Goal: Task Accomplishment & Management: Manage account settings

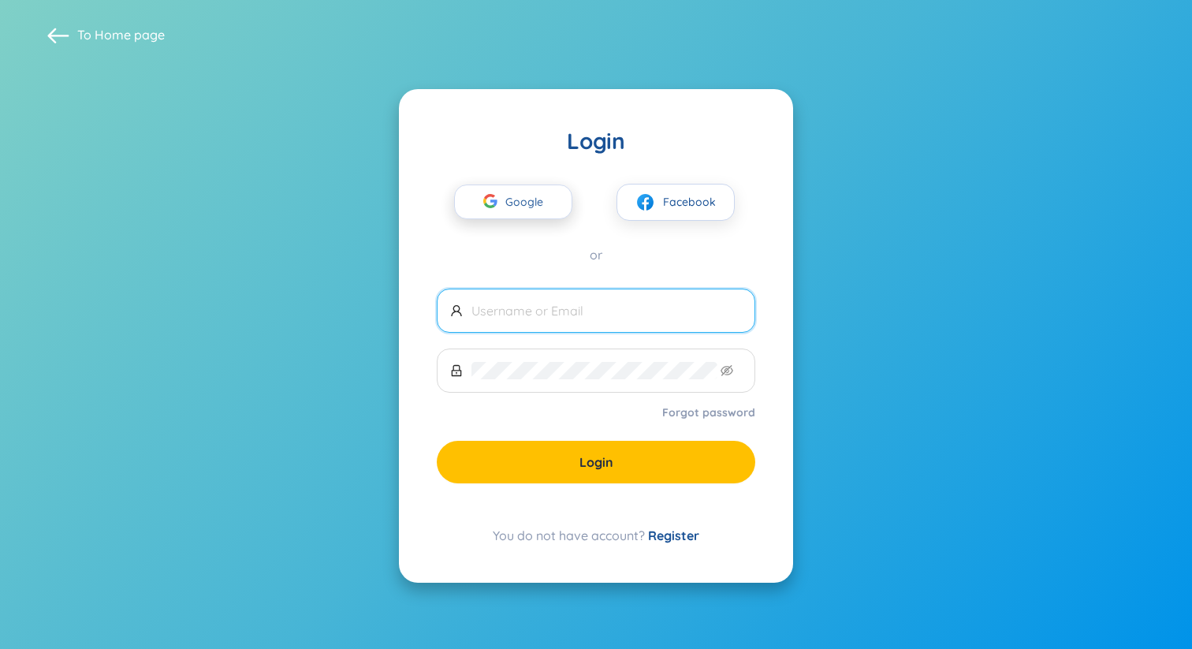
click at [529, 203] on span "Google" at bounding box center [528, 201] width 46 height 33
click at [528, 201] on span "Google" at bounding box center [528, 201] width 46 height 33
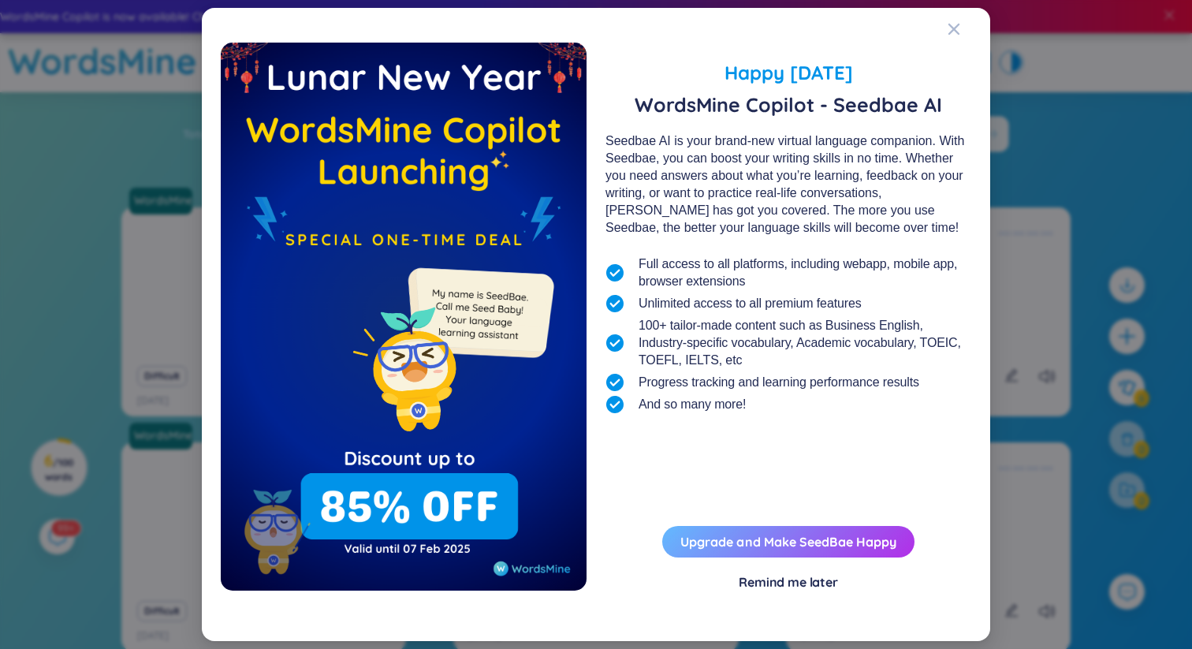
click at [733, 549] on link "Upgrade and Make SeedBae Happy" at bounding box center [788, 542] width 216 height 16
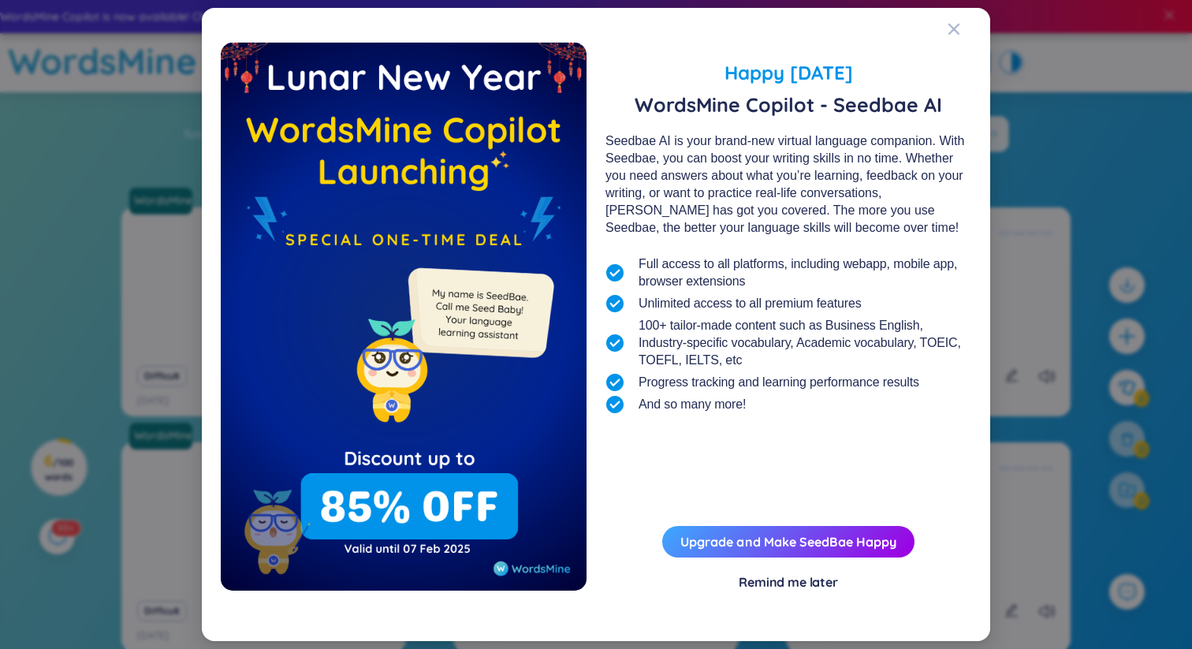
click at [803, 605] on div "Happy Lunar New Year 2025 WordsMine Copilot - Seedbae AI Seedbae AI is your bra…" at bounding box center [596, 332] width 751 height 579
click at [812, 574] on div "Remind me later" at bounding box center [788, 581] width 99 height 17
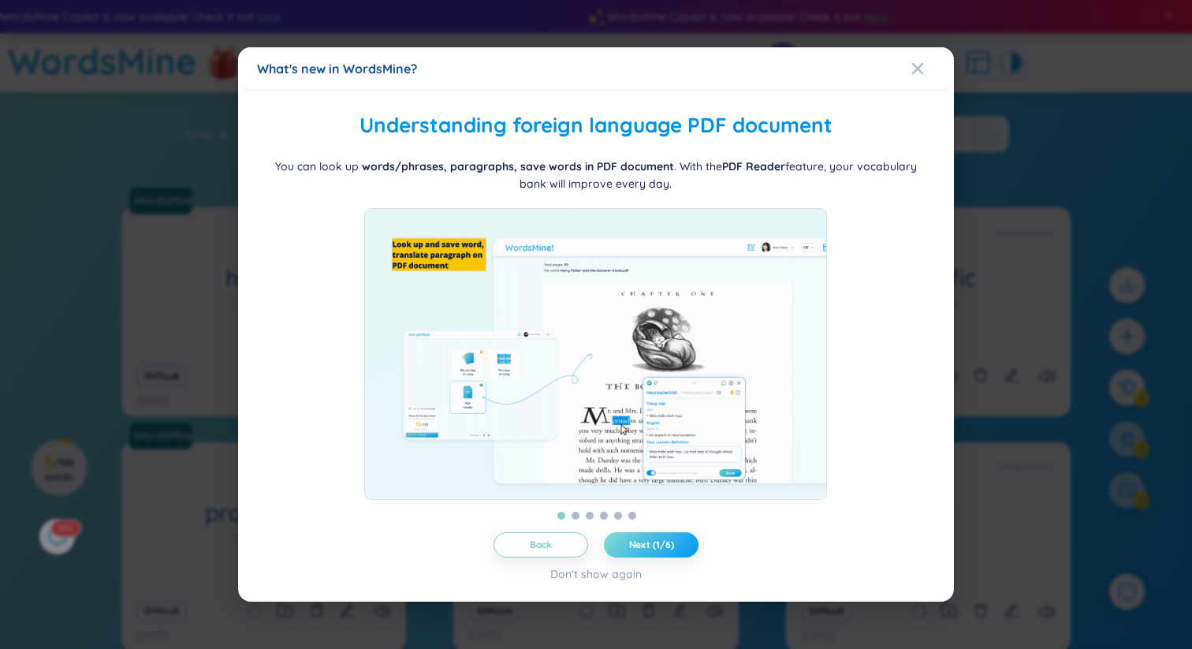
click at [683, 553] on button "Next (1/6)" at bounding box center [651, 544] width 95 height 25
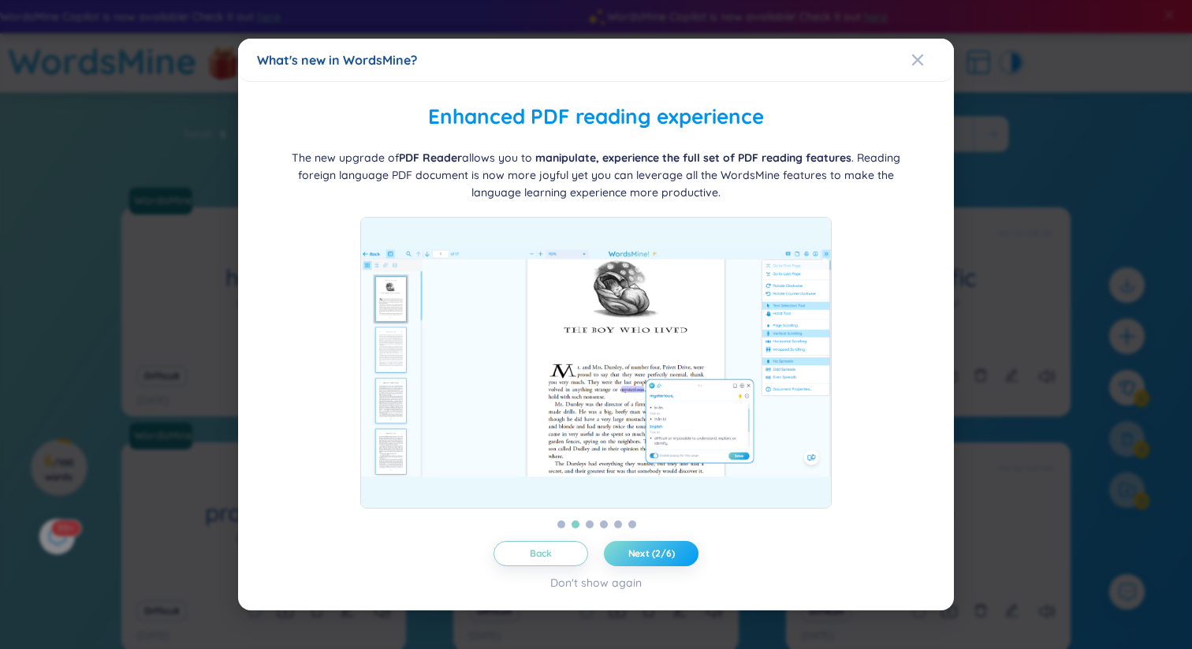
click at [683, 553] on button "Next (2/6)" at bounding box center [651, 553] width 95 height 25
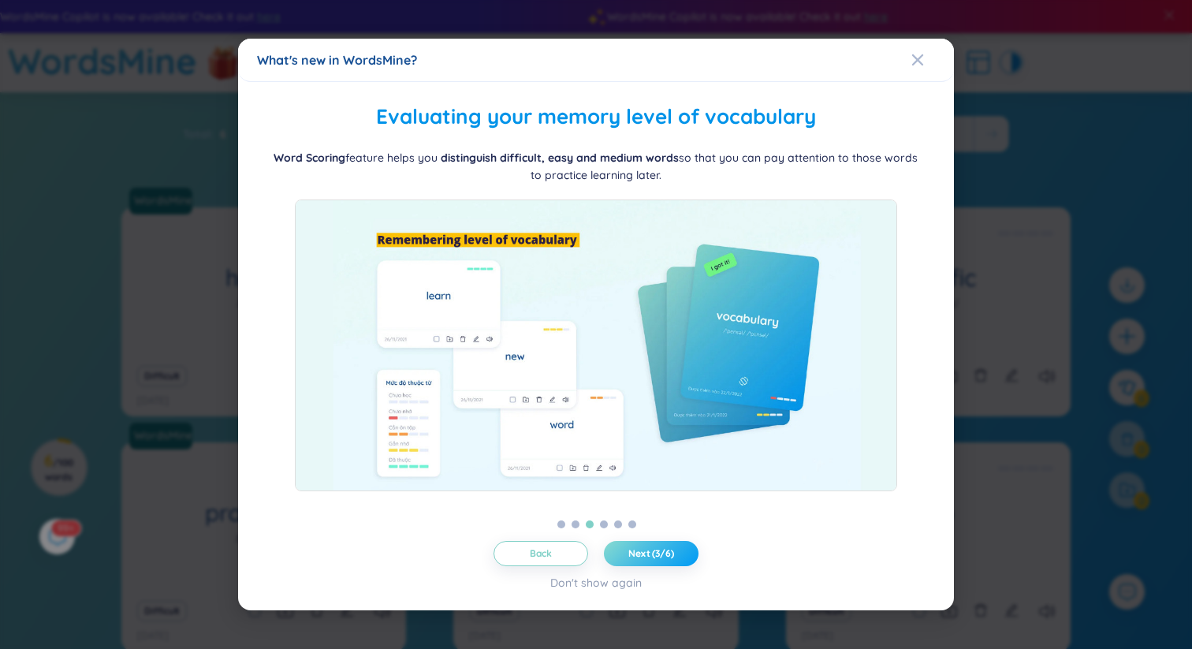
click at [683, 553] on button "Next (3/6)" at bounding box center [651, 553] width 95 height 25
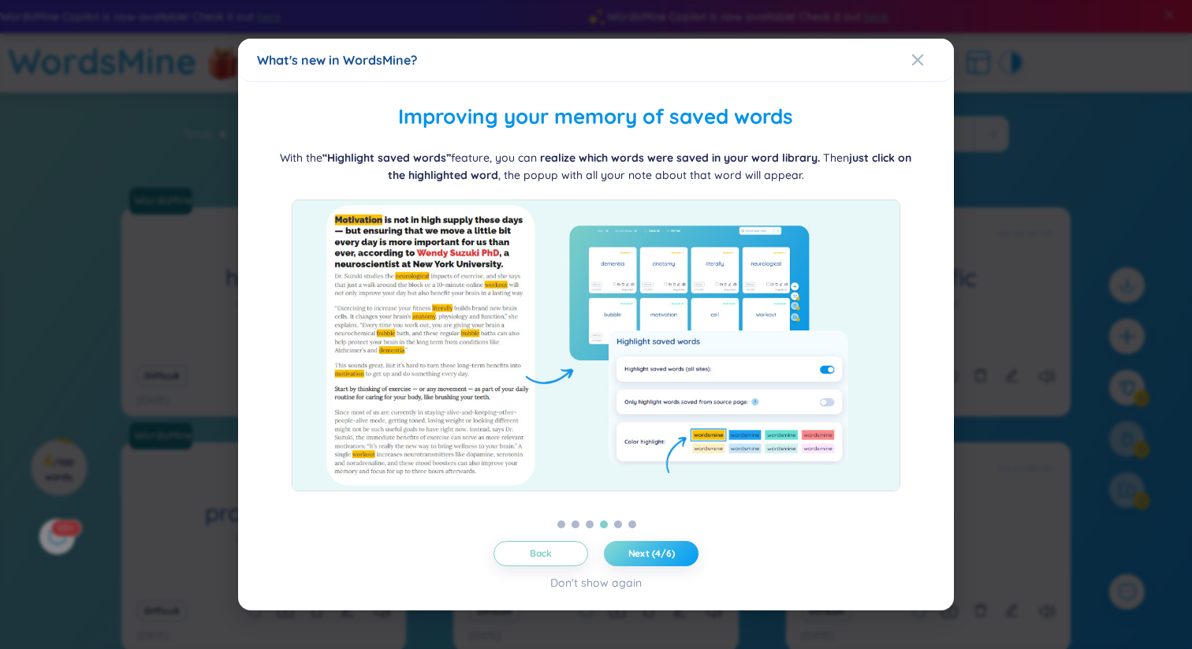
click at [683, 553] on button "Next (4/6)" at bounding box center [651, 553] width 95 height 25
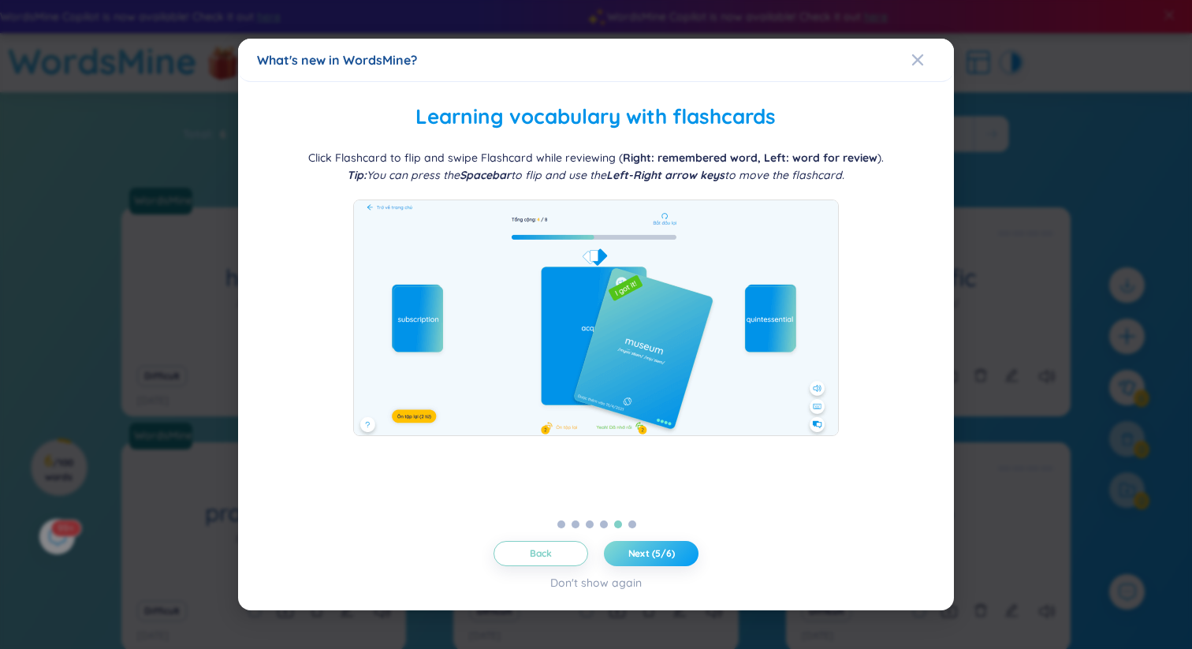
click at [683, 553] on button "Next (5/6)" at bounding box center [651, 553] width 95 height 25
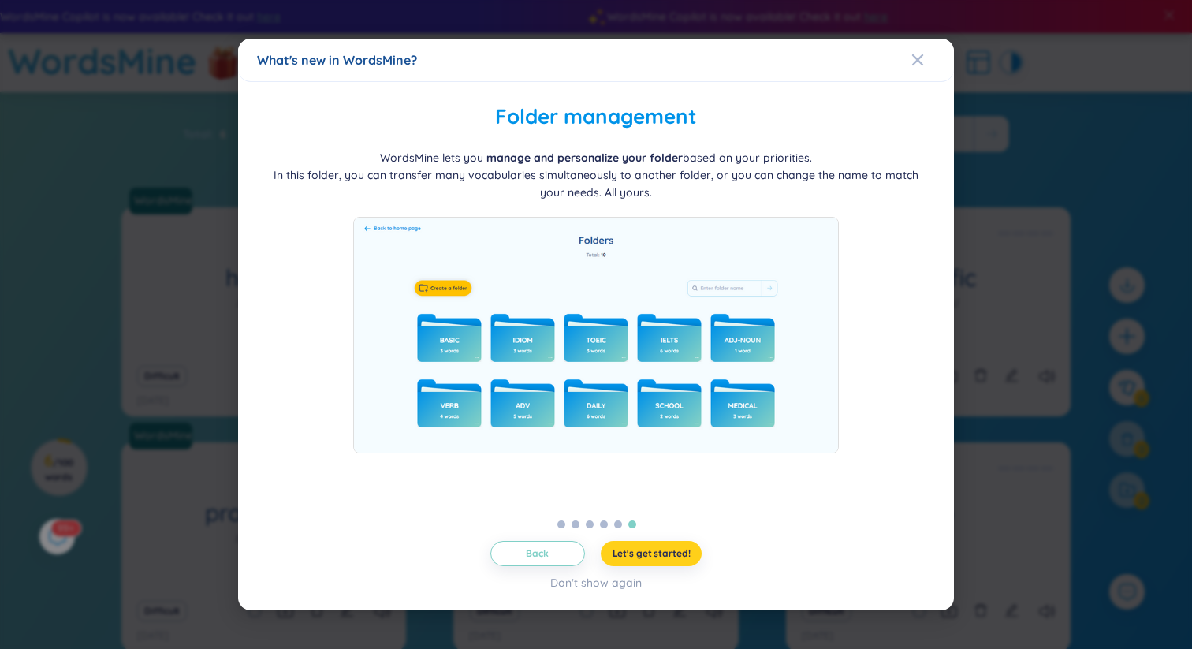
click at [686, 546] on button "Let's get started!" at bounding box center [652, 553] width 102 height 25
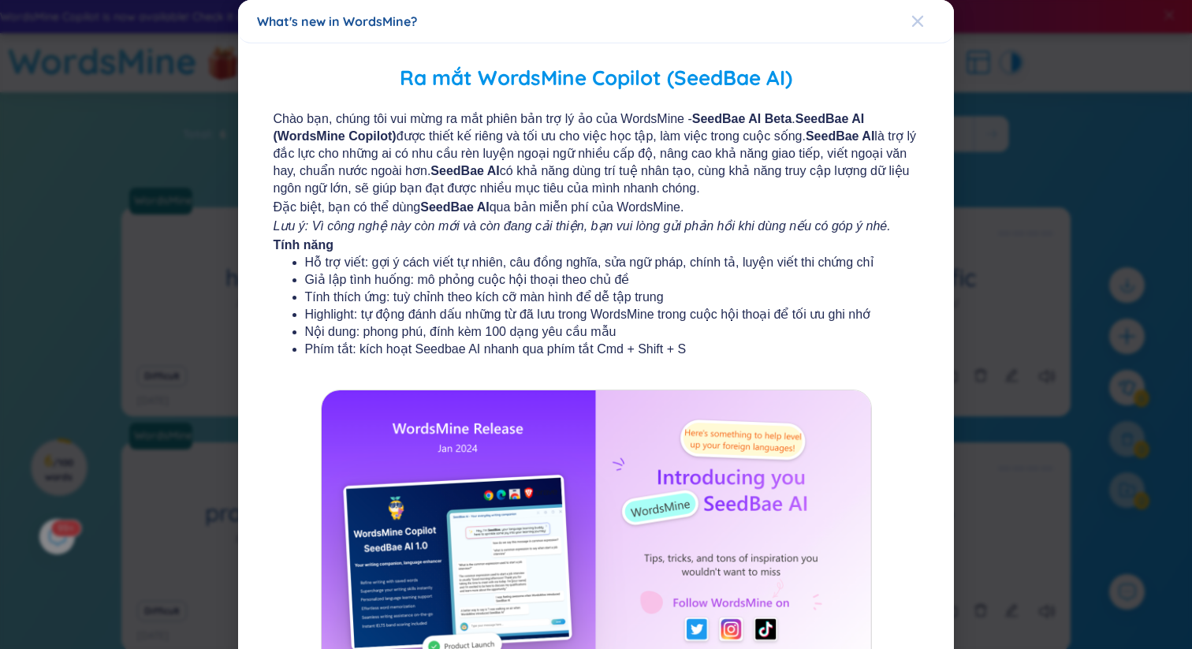
click at [914, 23] on icon "Close" at bounding box center [916, 21] width 11 height 11
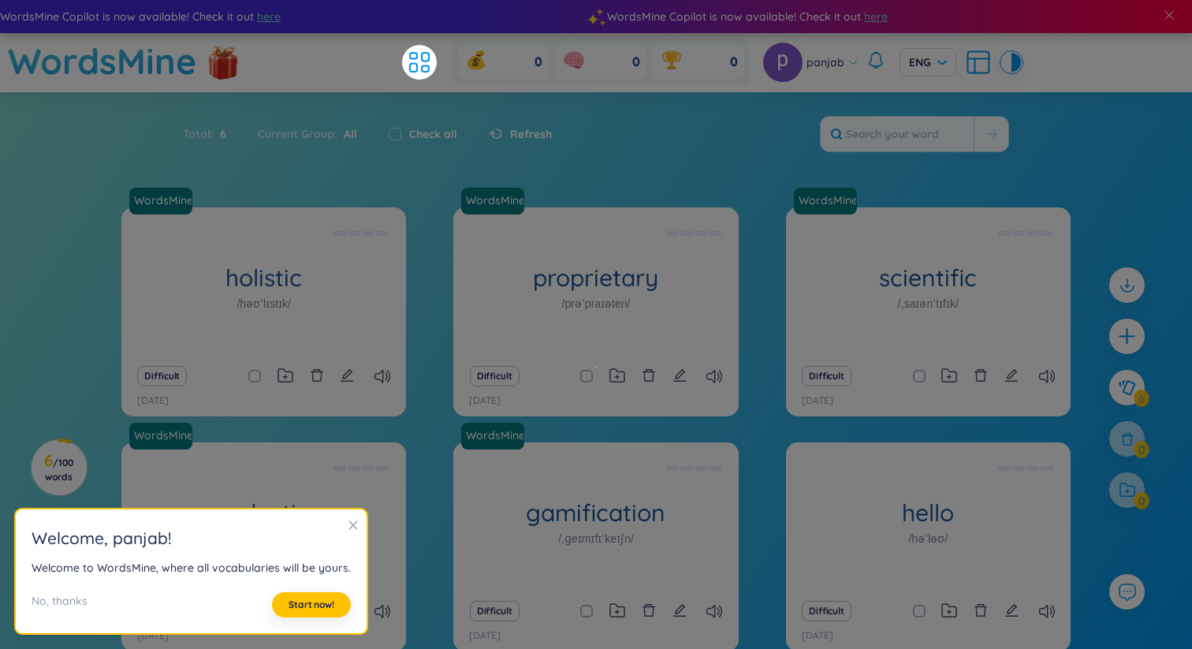
click at [732, 175] on section "Sort Alphabet Ascending Alphabet Descending Time-based Ascending Time-based Des…" at bounding box center [596, 397] width 1192 height 610
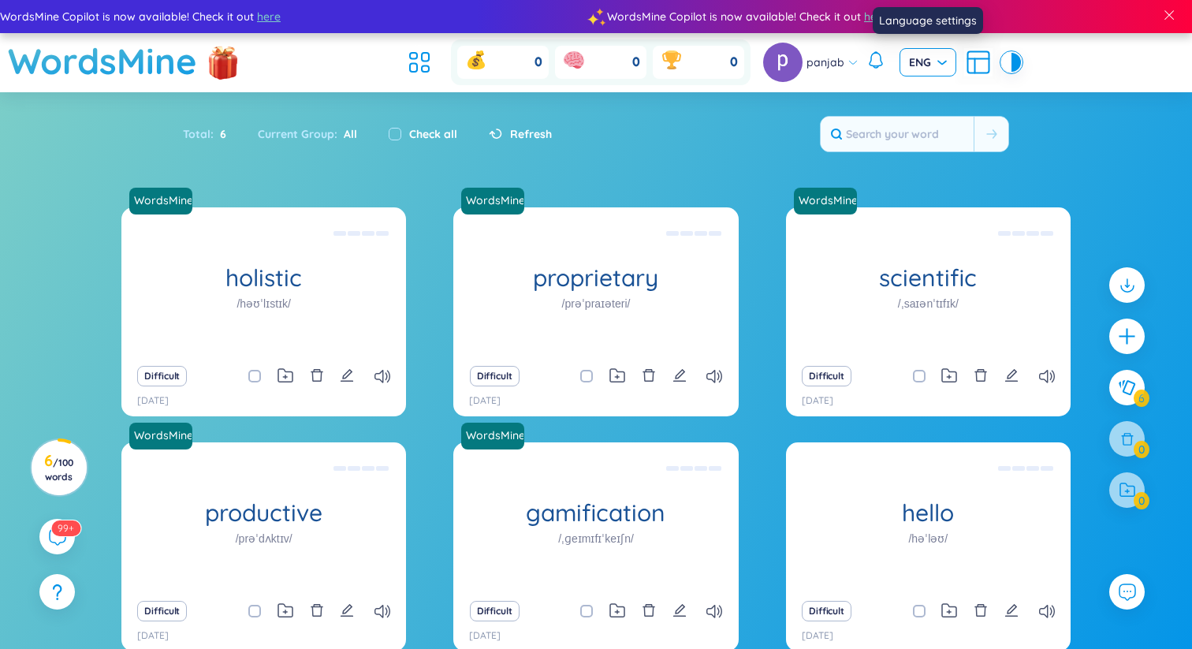
click at [938, 66] on span "ENG" at bounding box center [928, 62] width 38 height 16
click at [1076, 131] on div "Total : 6 Current Group : All Check all Refresh" at bounding box center [596, 142] width 984 height 68
click at [73, 456] on span "/ 100 words" at bounding box center [59, 469] width 28 height 26
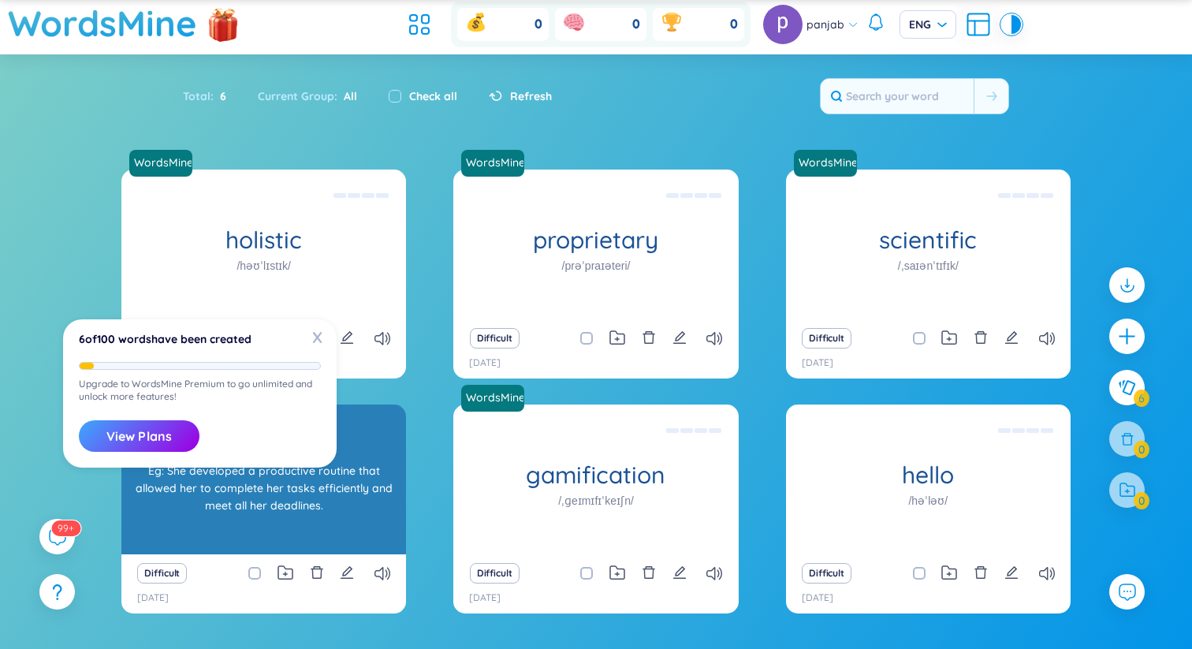
scroll to position [84, 0]
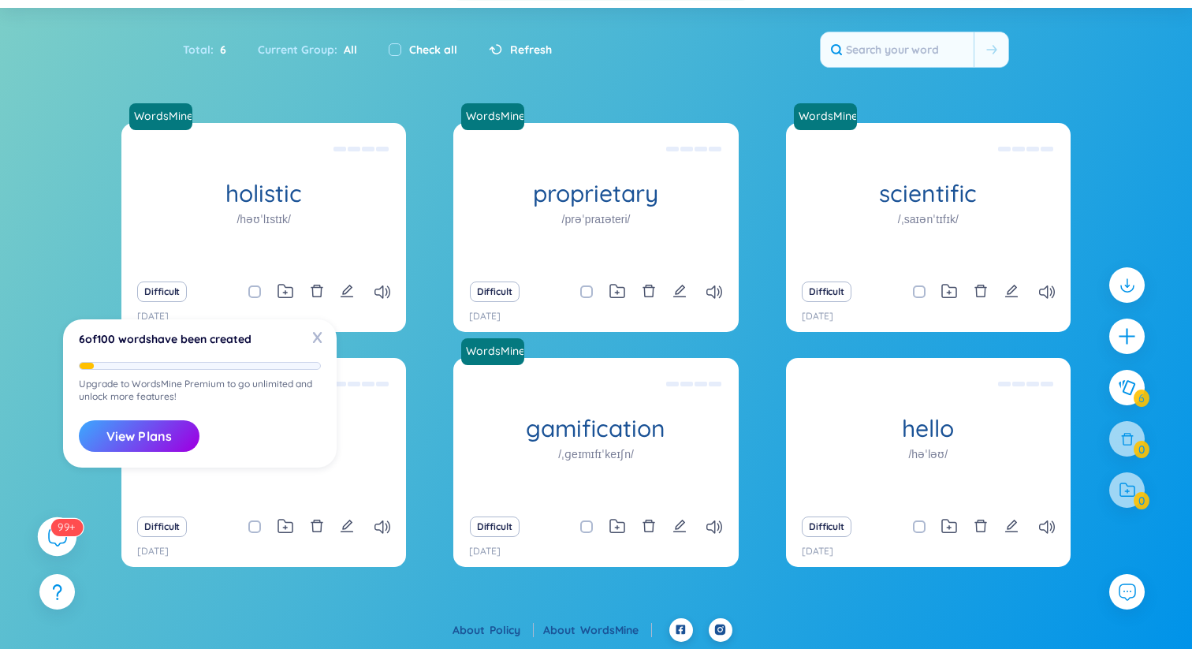
click at [59, 535] on sup "99+" at bounding box center [66, 526] width 32 height 17
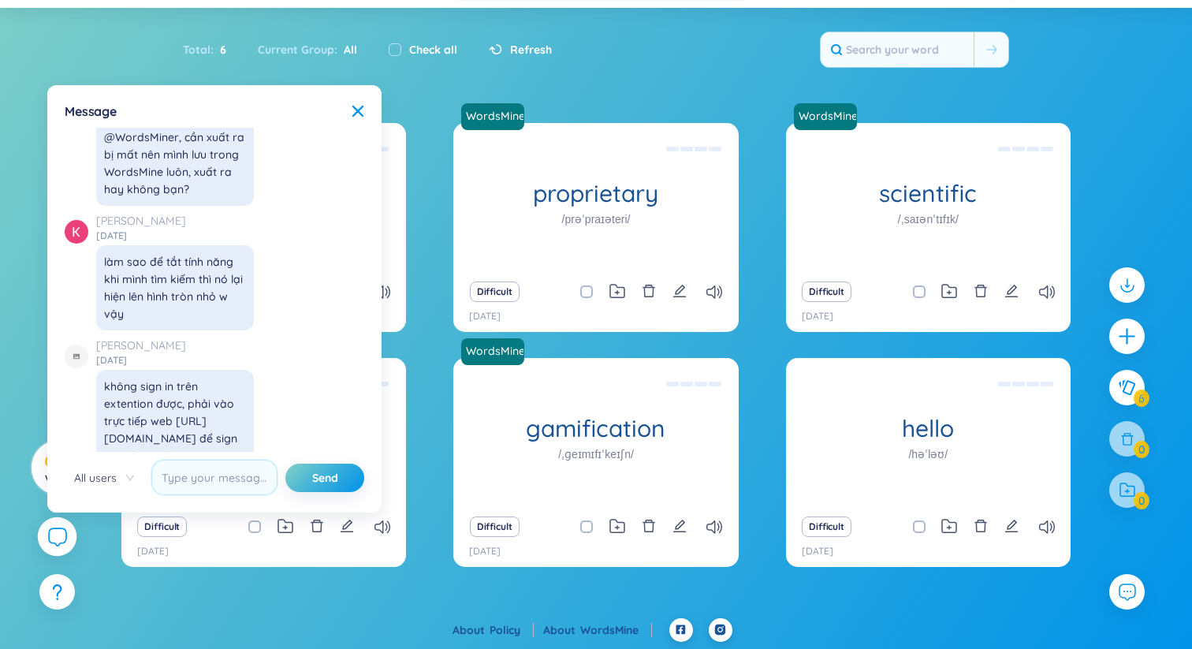
scroll to position [17567, 0]
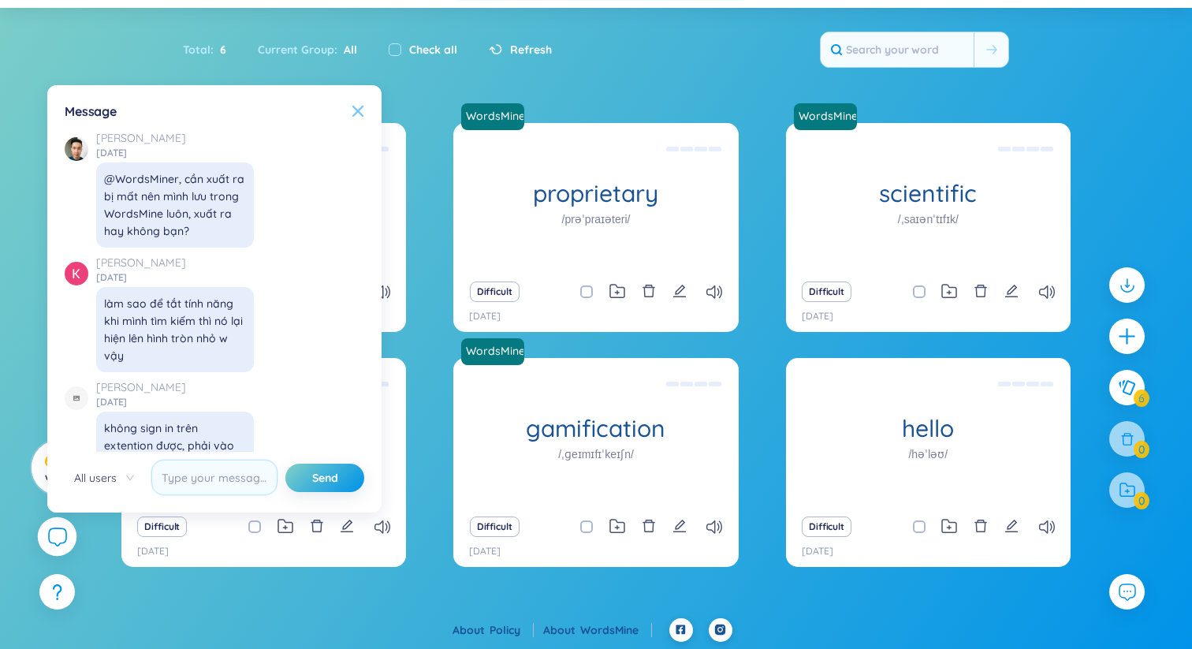
click at [360, 110] on icon at bounding box center [358, 111] width 13 height 13
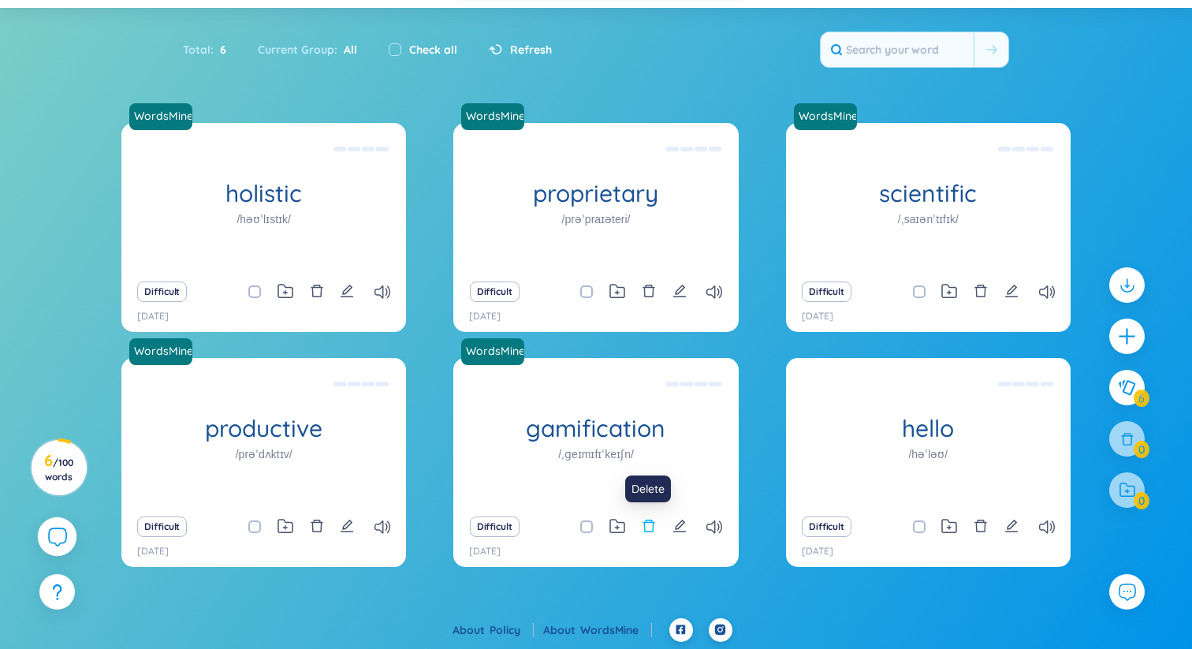
click at [647, 527] on icon "delete" at bounding box center [649, 526] width 14 height 14
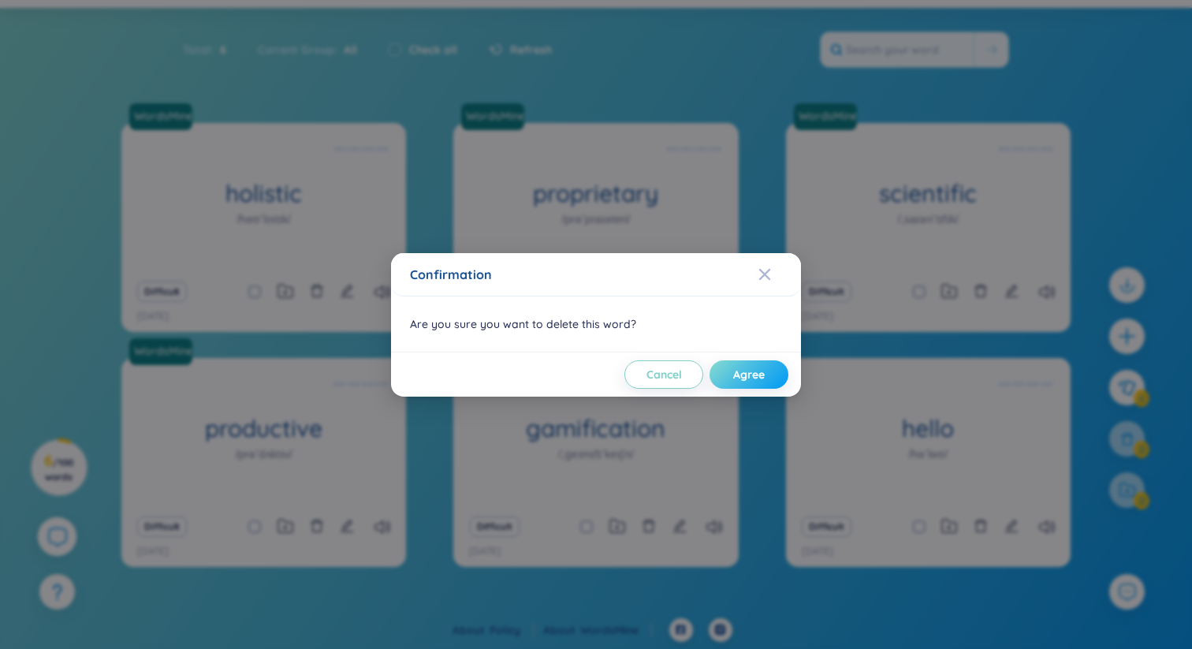
click at [767, 371] on button "Agree" at bounding box center [749, 374] width 79 height 28
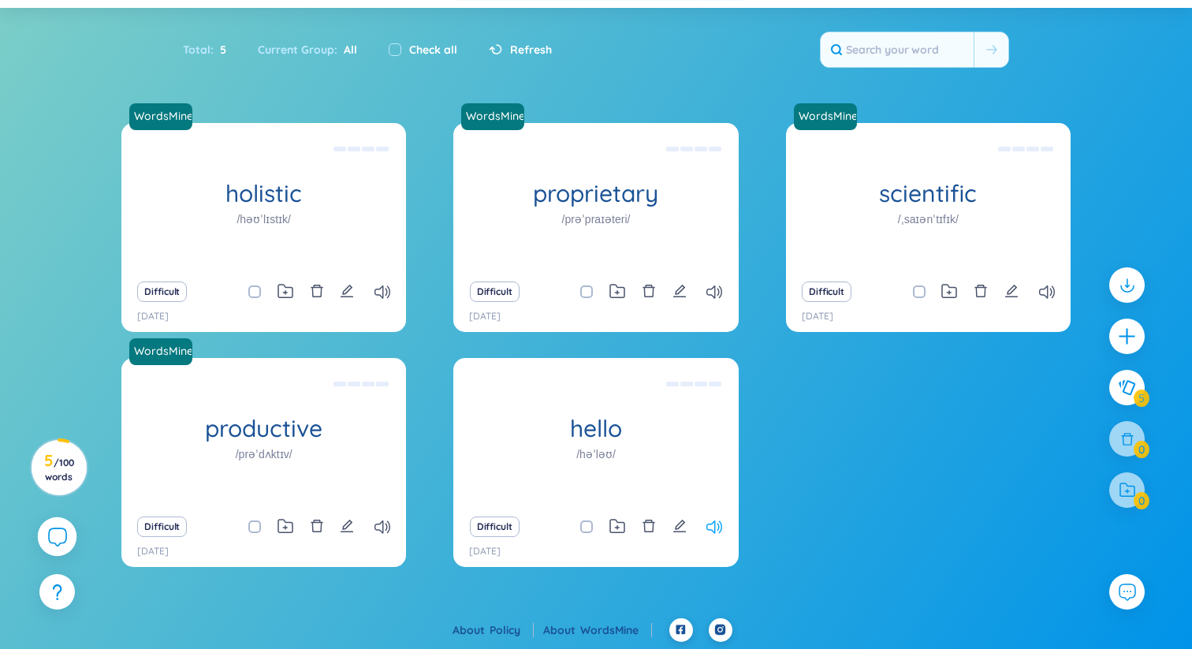
click at [715, 524] on icon at bounding box center [714, 526] width 16 height 13
click at [650, 522] on icon "delete" at bounding box center [649, 526] width 12 height 13
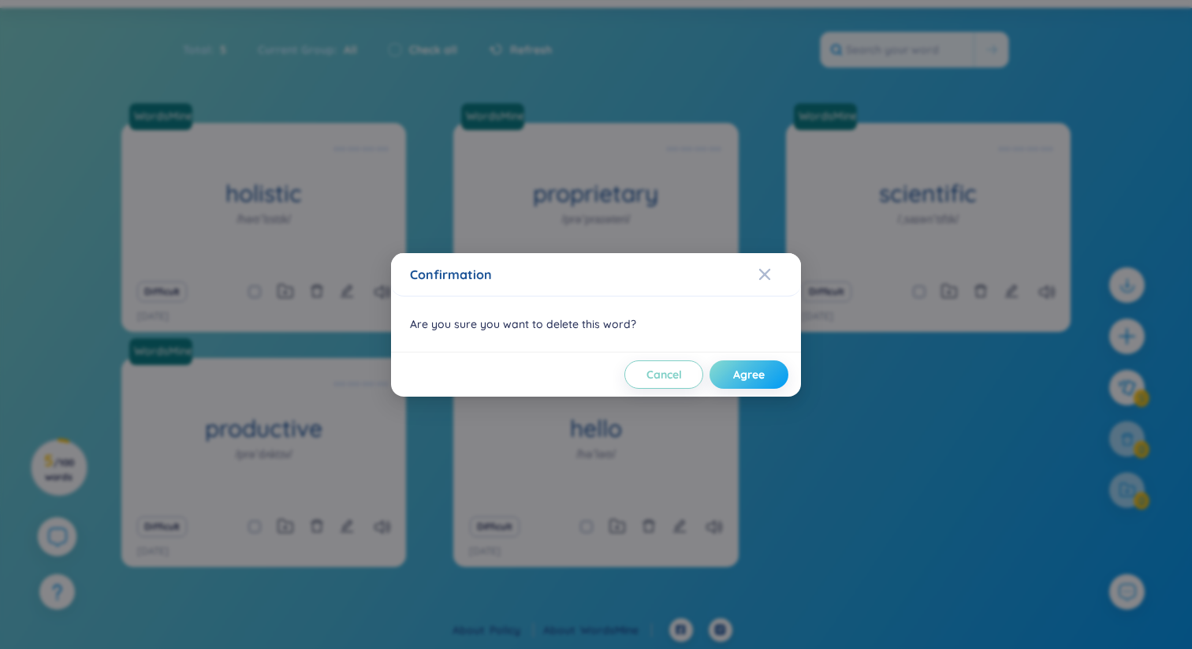
click at [753, 374] on span "Agree" at bounding box center [749, 375] width 32 height 16
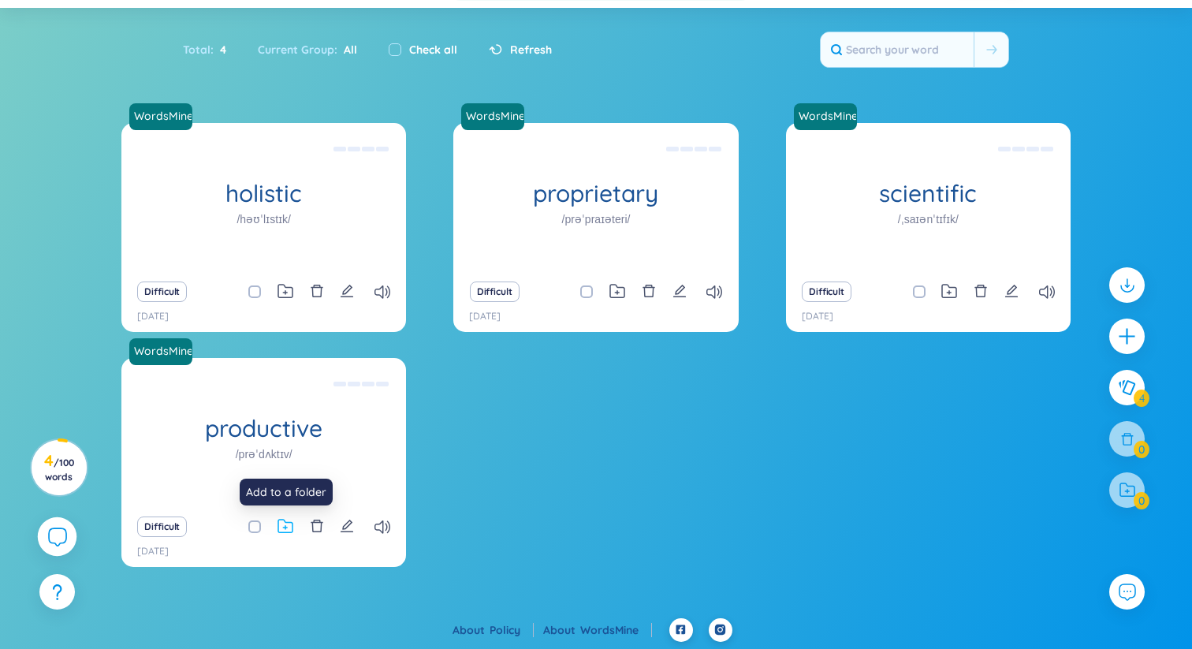
click at [290, 520] on icon at bounding box center [286, 526] width 16 height 15
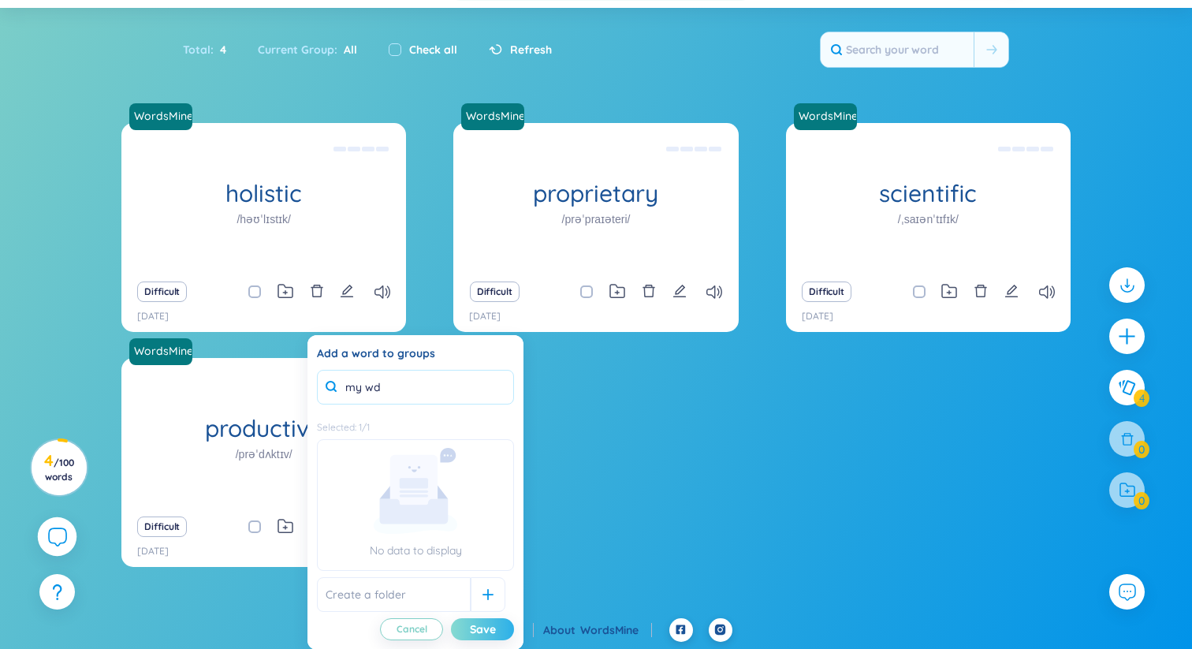
type input "my wd"
click at [490, 632] on div "Save" at bounding box center [483, 628] width 26 height 17
click at [433, 630] on button "Cancel" at bounding box center [411, 629] width 63 height 22
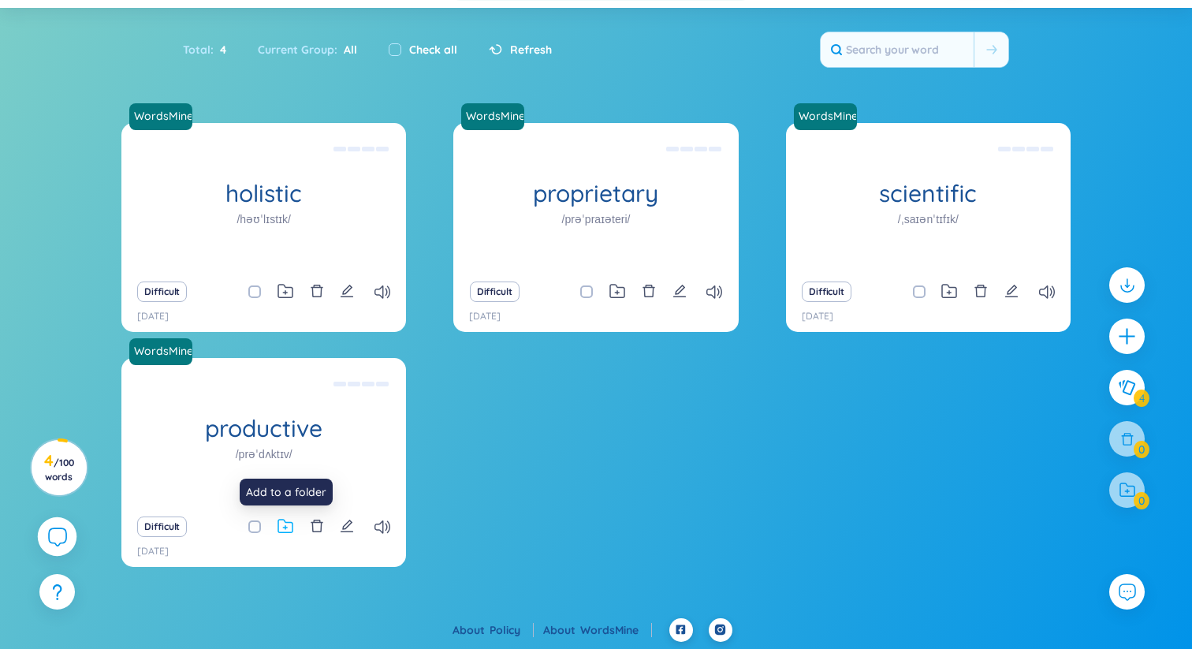
click at [285, 524] on icon at bounding box center [286, 526] width 16 height 15
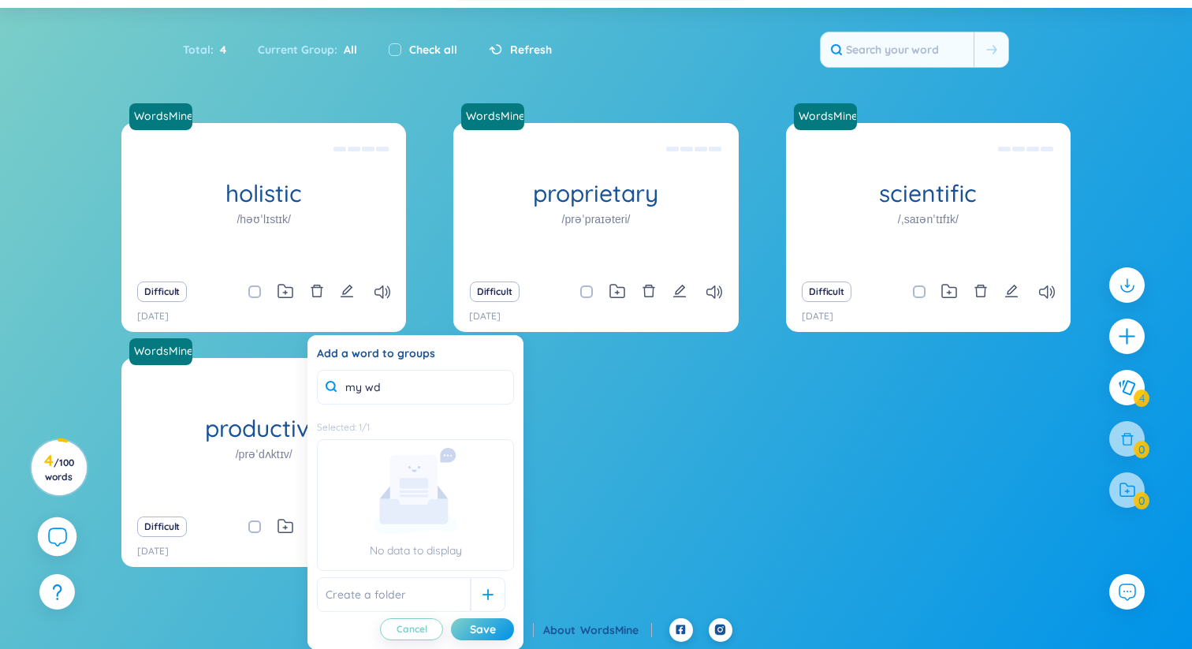
click at [404, 596] on input "text" at bounding box center [394, 594] width 154 height 35
type input "my wd"
click at [471, 603] on div at bounding box center [488, 594] width 35 height 35
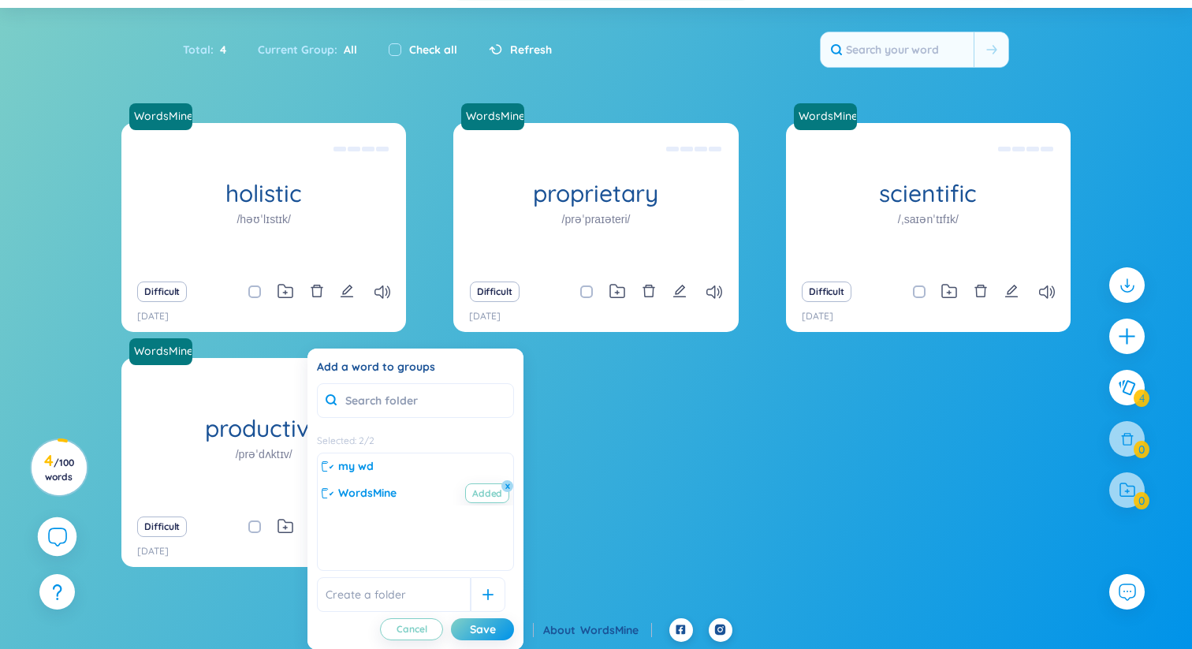
click at [710, 505] on div "WordsMine holistic /həʊˈlɪstɪk/ Toàn diện Eg: The holistic approach to healthca…" at bounding box center [595, 355] width 949 height 464
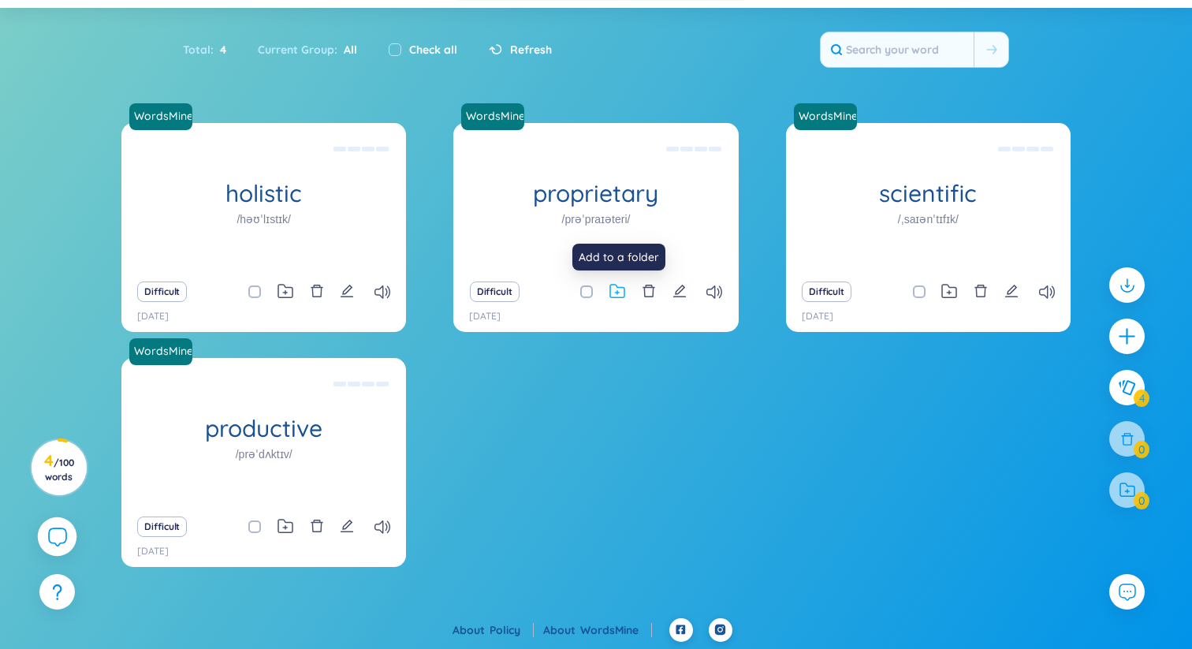
click at [620, 295] on icon at bounding box center [617, 291] width 16 height 15
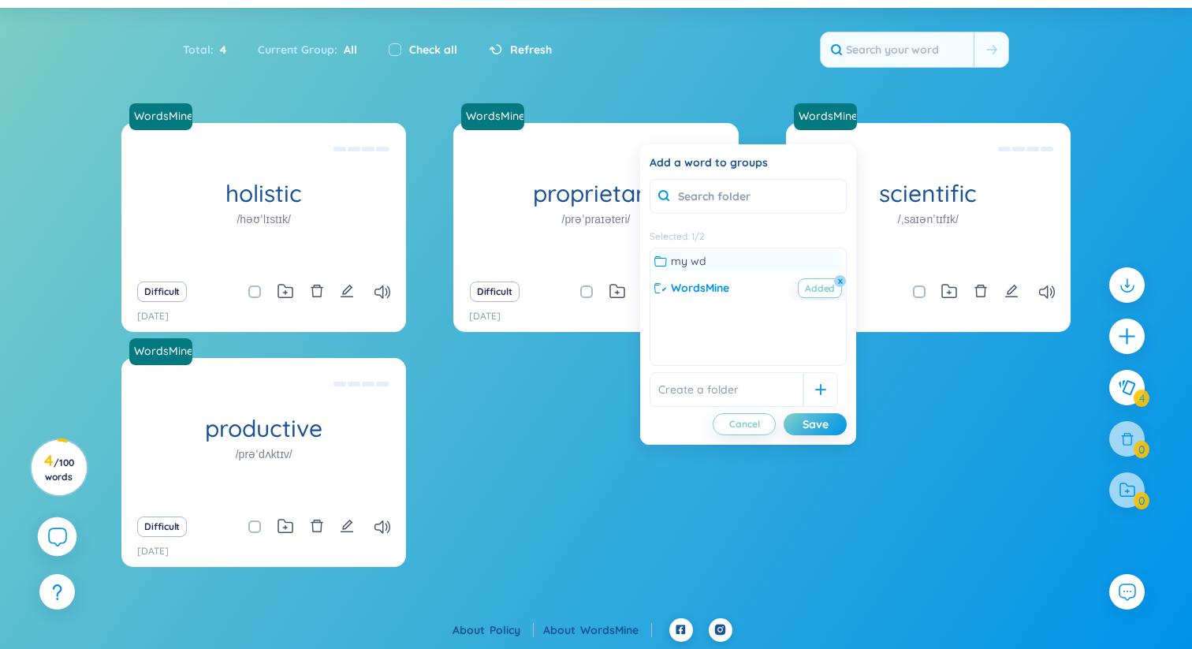
click at [705, 263] on span "my wd" at bounding box center [688, 260] width 35 height 17
click at [807, 429] on div "Save" at bounding box center [816, 423] width 26 height 17
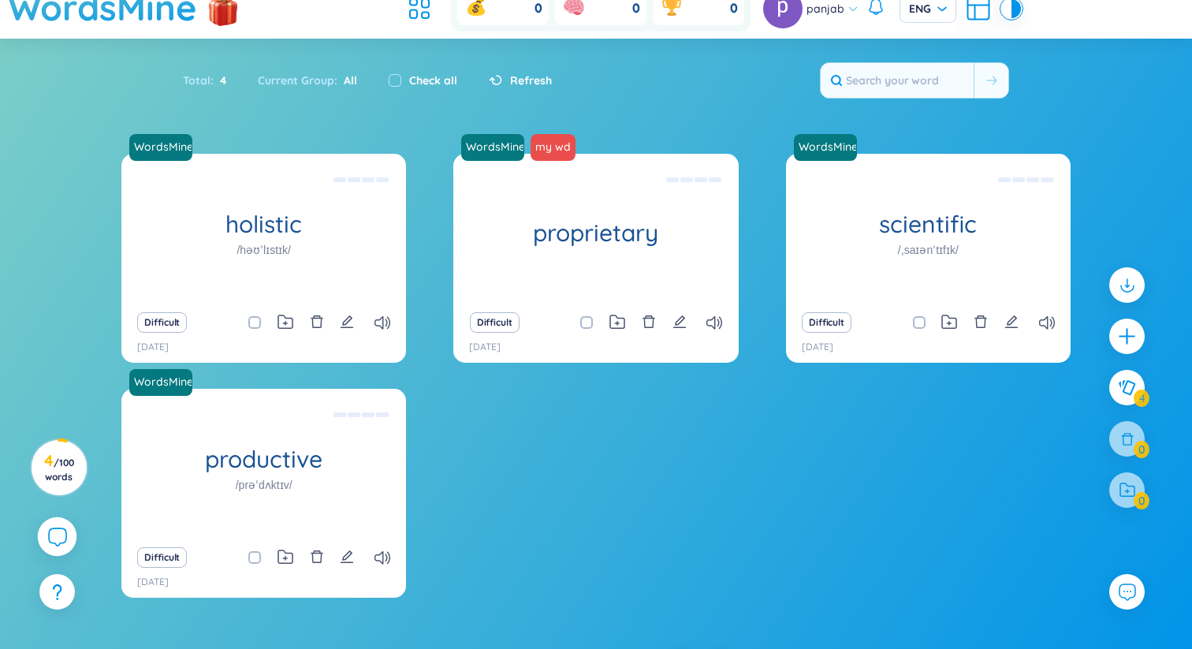
scroll to position [36, 0]
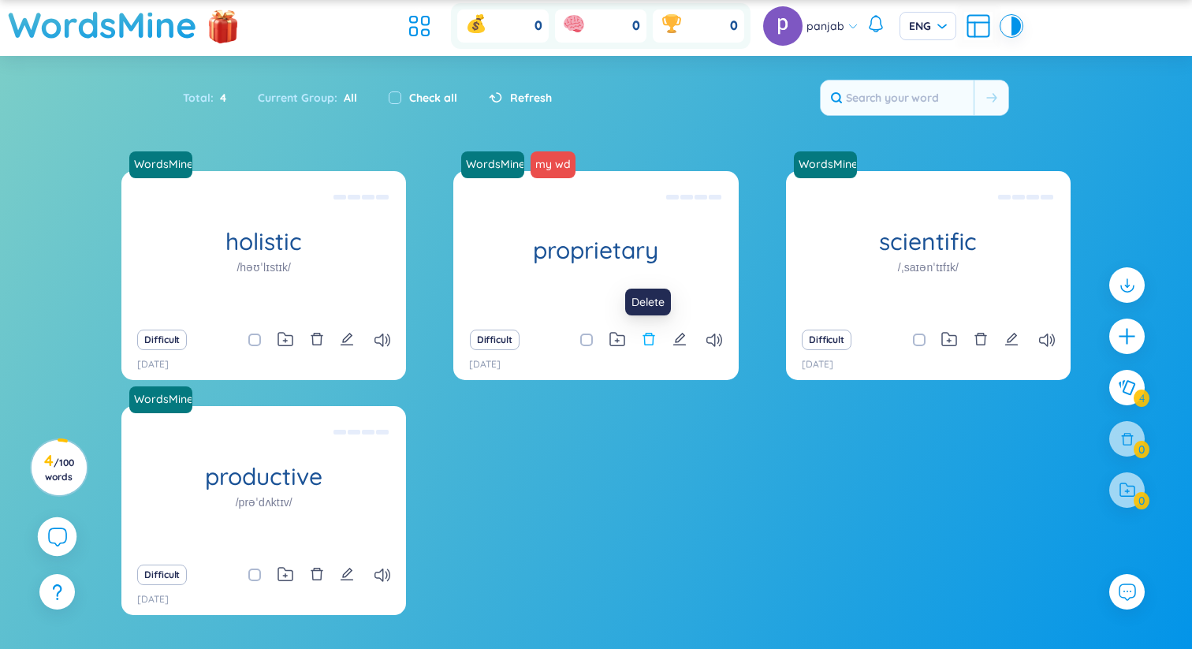
click at [648, 337] on icon "delete" at bounding box center [649, 339] width 14 height 14
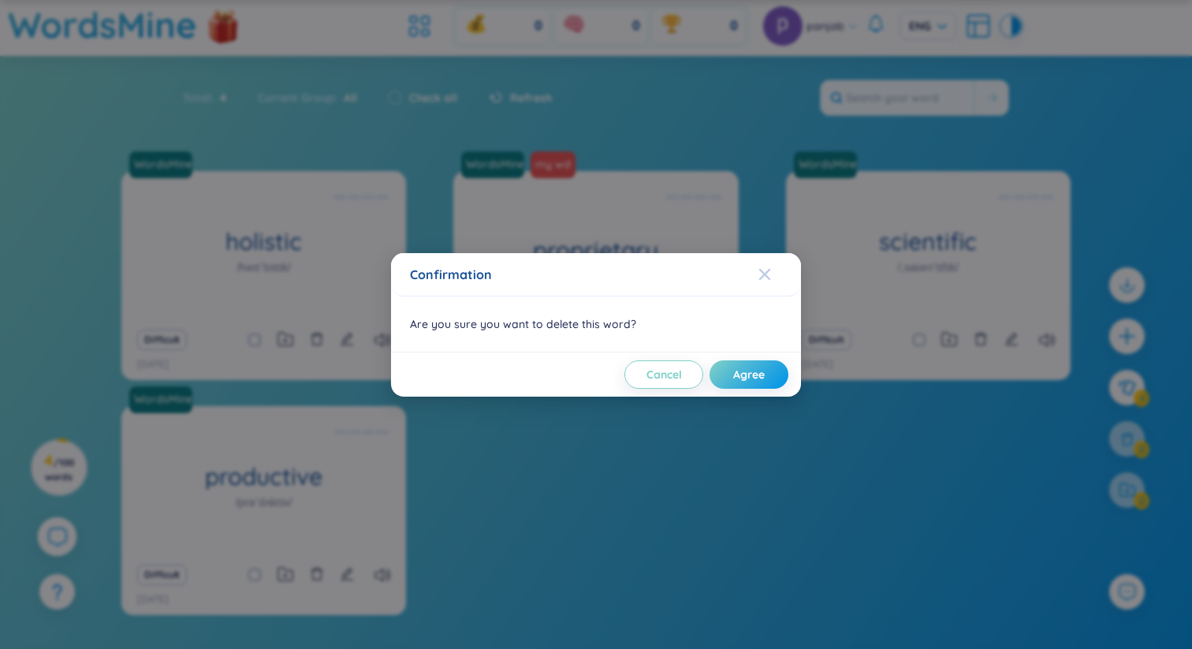
click at [762, 274] on icon "Close" at bounding box center [764, 273] width 11 height 11
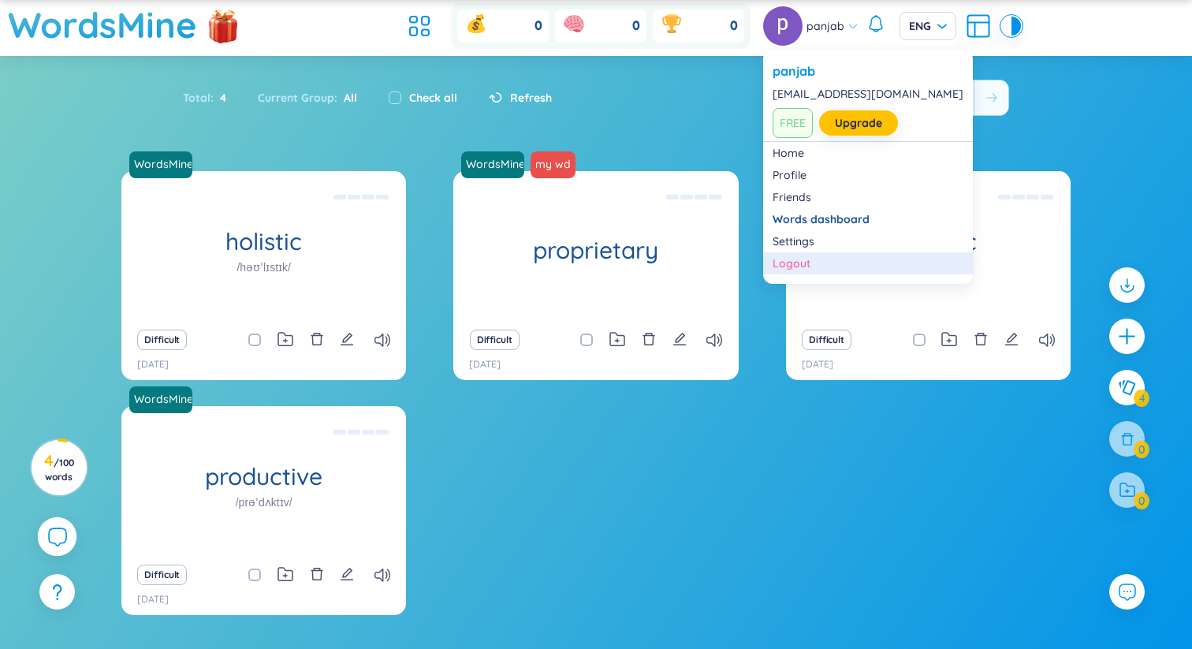
click at [818, 259] on div "Logout" at bounding box center [868, 263] width 191 height 16
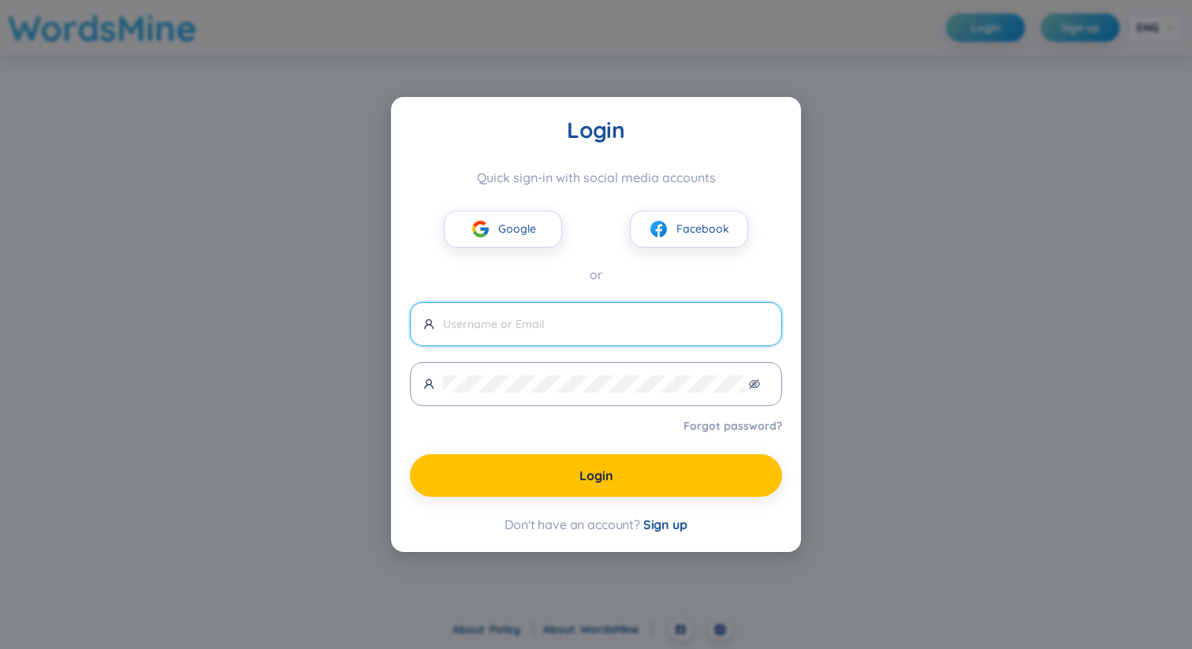
click at [943, 213] on div "Login Quick sign-in with social media accounts Google Facebook or Forgot passwo…" at bounding box center [596, 324] width 1192 height 649
click at [254, 224] on div "Login Quick sign-in with social media accounts Google Facebook or Forgot passwo…" at bounding box center [596, 324] width 1192 height 649
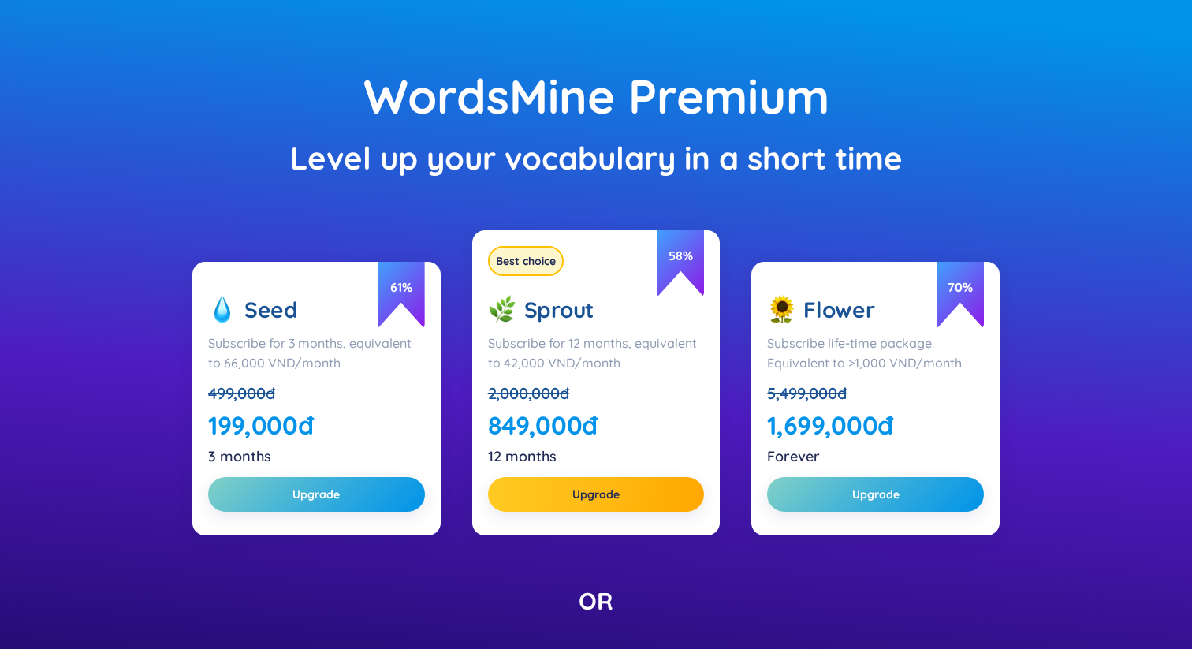
scroll to position [106, 0]
